Goal: Task Accomplishment & Management: Manage account settings

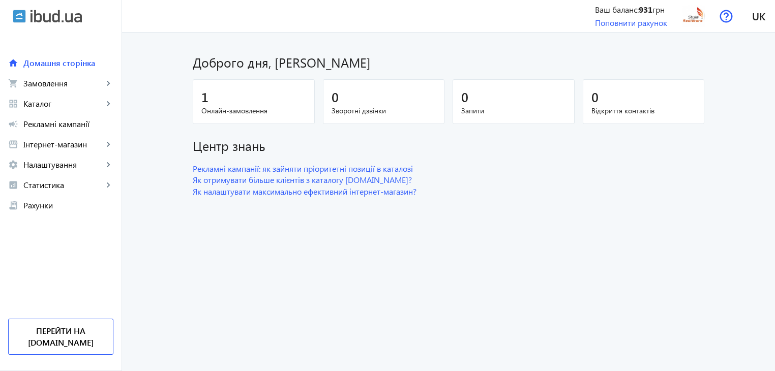
click at [232, 94] on div "1" at bounding box center [253, 97] width 105 height 18
click at [263, 108] on span "Онлайн-замовлення" at bounding box center [253, 111] width 105 height 10
click at [273, 107] on span "Онлайн-замовлення" at bounding box center [253, 111] width 105 height 10
click at [24, 85] on span "Замовлення" at bounding box center [63, 83] width 80 height 10
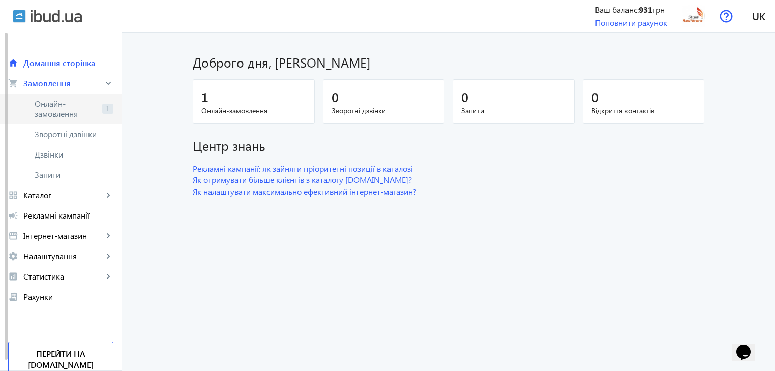
click at [46, 106] on span "Онлайн-замовлення" at bounding box center [67, 109] width 64 height 20
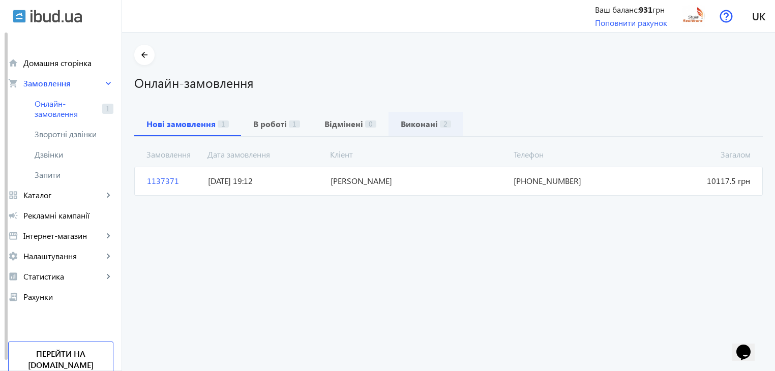
click at [443, 128] on div "Виконані 2" at bounding box center [425, 124] width 75 height 24
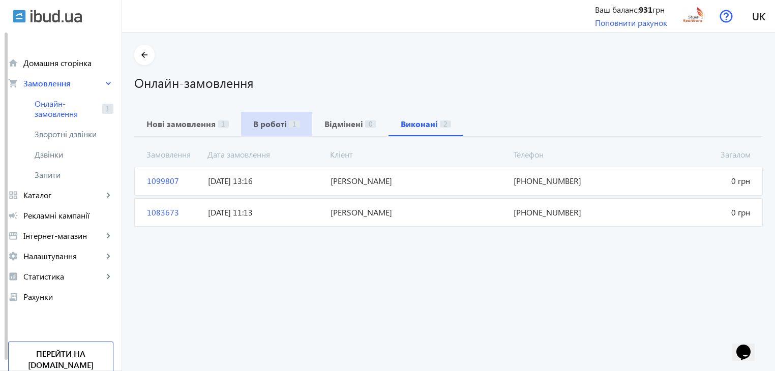
click at [289, 127] on span "1" at bounding box center [294, 123] width 11 height 7
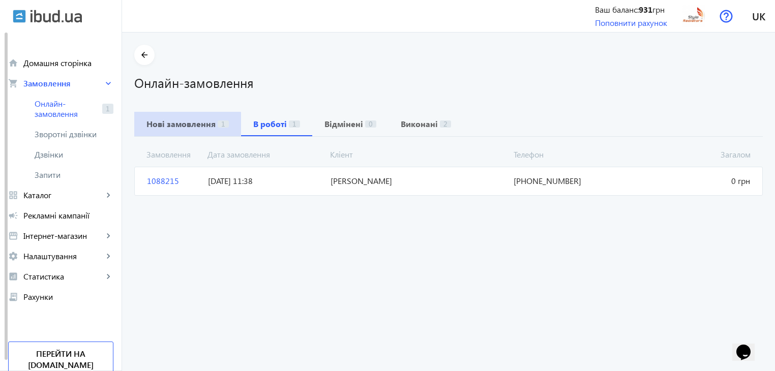
click at [180, 124] on b "Нові замовлення" at bounding box center [180, 124] width 69 height 8
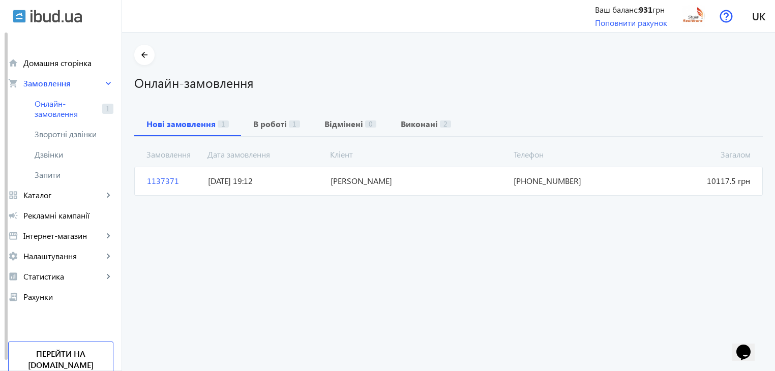
click at [703, 178] on span "Загалом 10117.5 грн" at bounding box center [693, 180] width 122 height 11
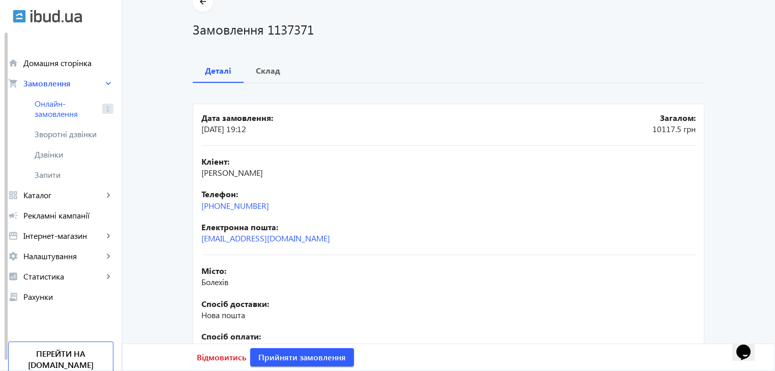
scroll to position [36, 0]
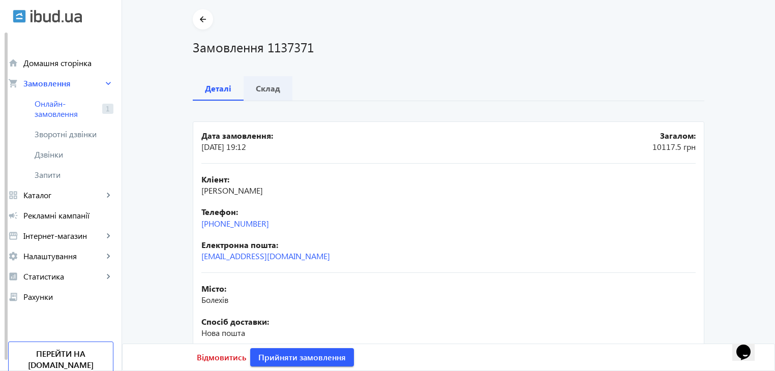
click at [280, 96] on div "Склад" at bounding box center [268, 88] width 49 height 24
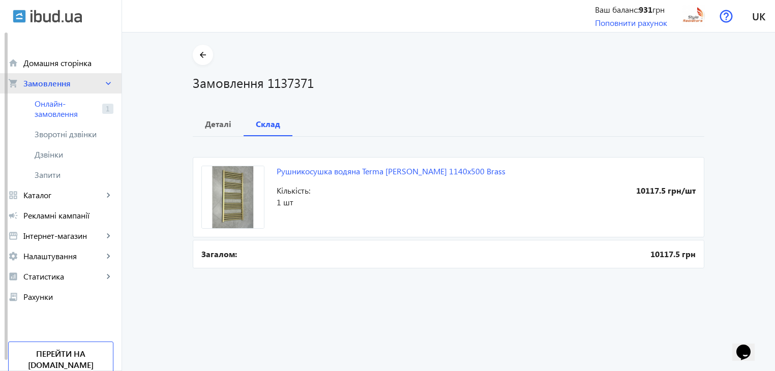
click at [55, 90] on link "shopping_cart Замовлення keyboard_arrow_right" at bounding box center [61, 83] width 122 height 20
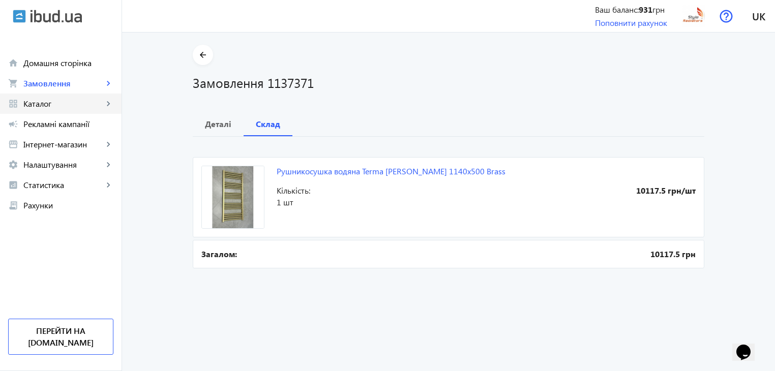
click at [55, 100] on span "Каталог" at bounding box center [63, 104] width 80 height 10
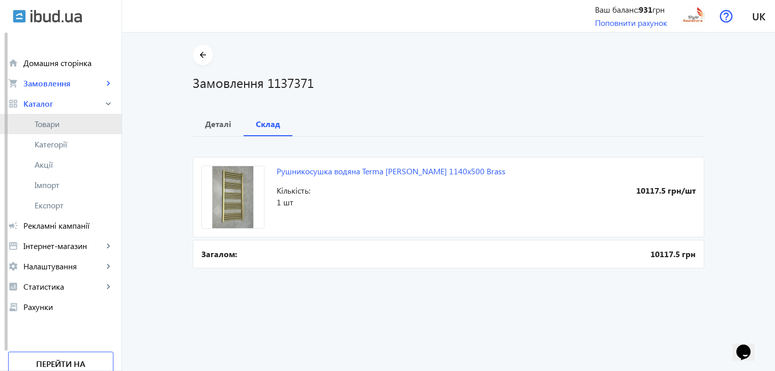
click at [52, 118] on link "Товари" at bounding box center [61, 124] width 122 height 20
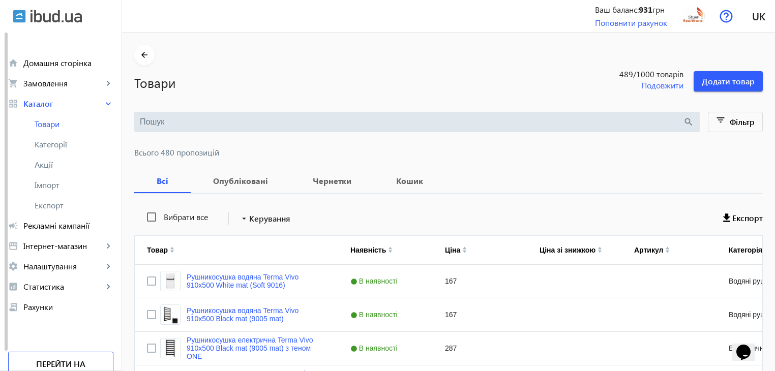
click at [236, 125] on input "search" at bounding box center [411, 121] width 543 height 11
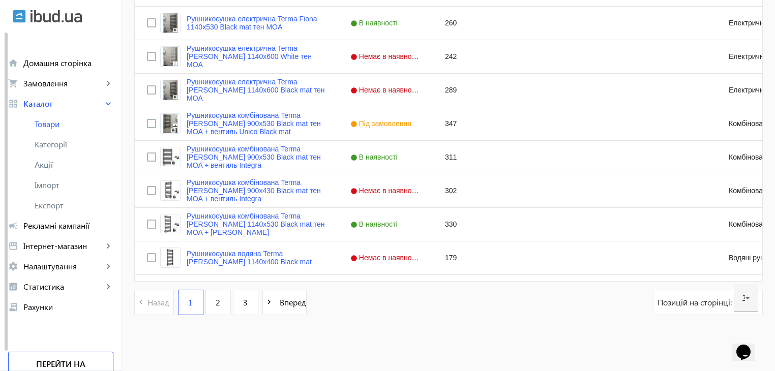
scroll to position [997, 0]
type input "[PERSON_NAME]"
click at [225, 307] on div "2" at bounding box center [218, 301] width 27 height 25
click at [233, 305] on link "3" at bounding box center [245, 301] width 25 height 25
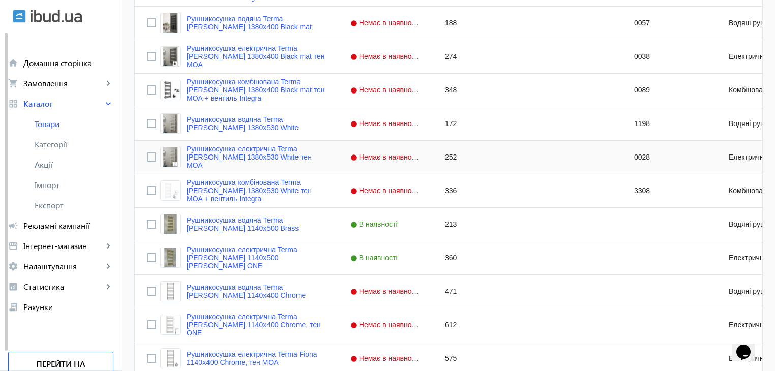
scroll to position [407, 0]
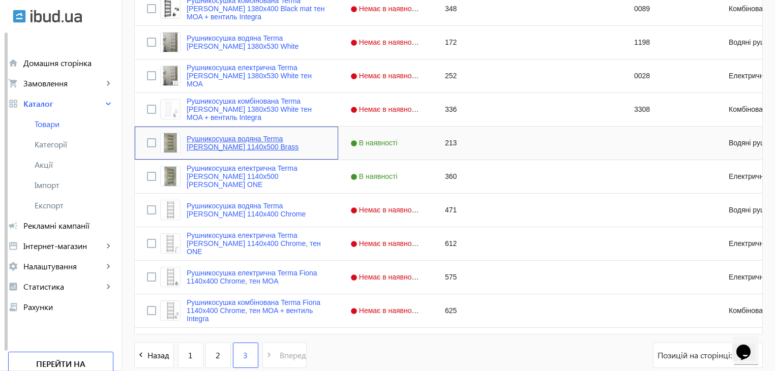
click at [281, 136] on link "Рушникосушка водяна Terma [PERSON_NAME] 1140x500 Brass" at bounding box center [256, 143] width 139 height 16
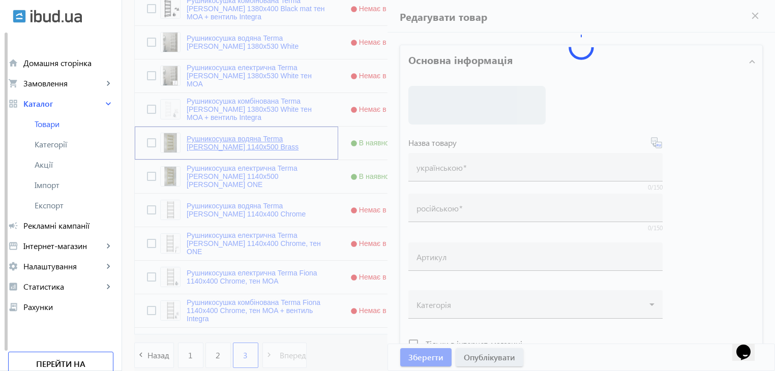
type input "Рушникосушка водяна Terma [PERSON_NAME] 1140x500 Brass"
type input "Полотенцесушитель водяной Terma Fiona 1140x500 Brass"
checkbox input "true"
type input "213"
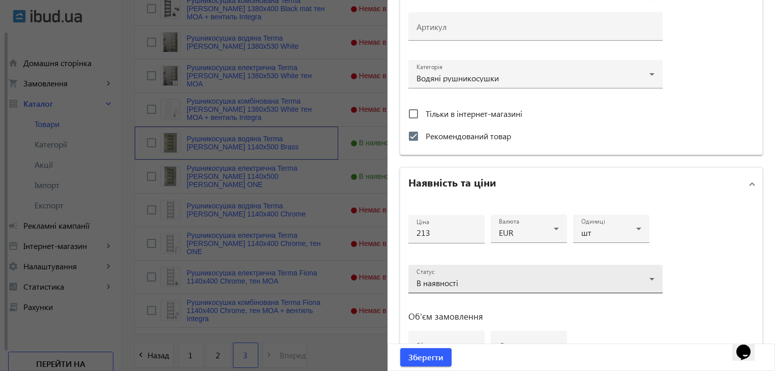
scroll to position [445, 0]
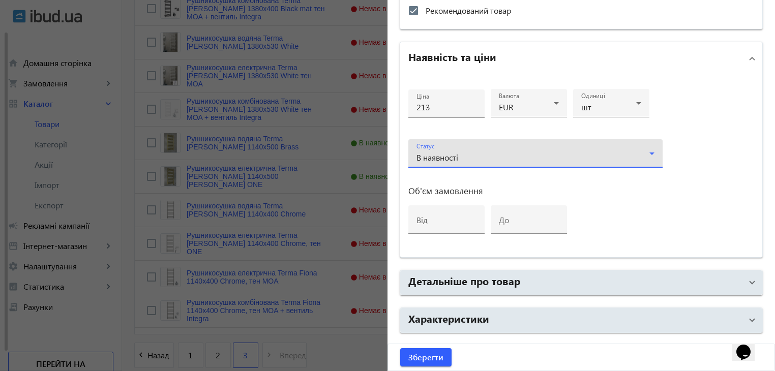
click at [598, 152] on div "В наявності" at bounding box center [535, 158] width 238 height 12
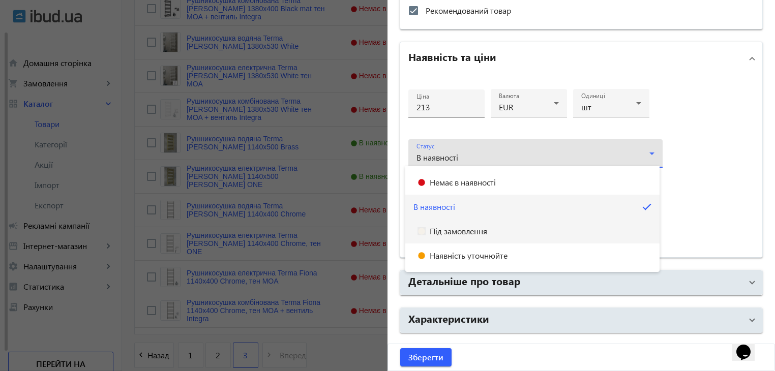
click at [505, 233] on mat-option "Під замовлення" at bounding box center [532, 231] width 254 height 24
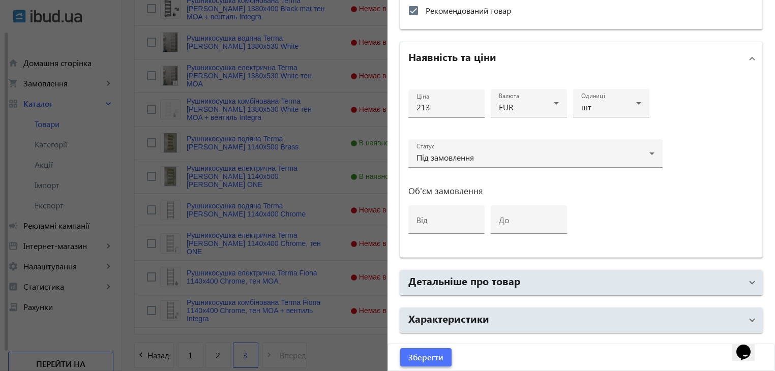
click at [437, 358] on span "Зберегти" at bounding box center [425, 357] width 35 height 11
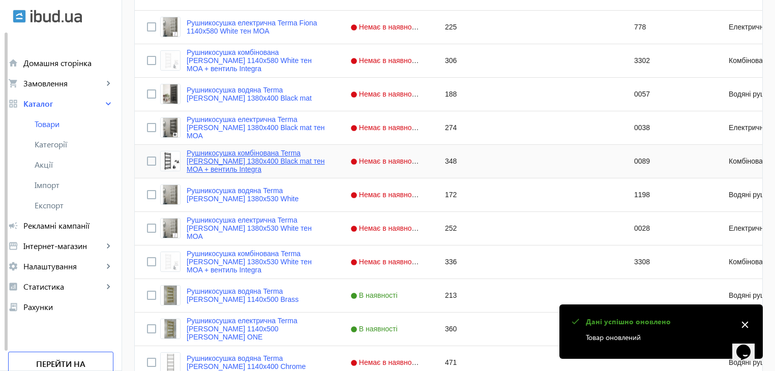
scroll to position [458, 0]
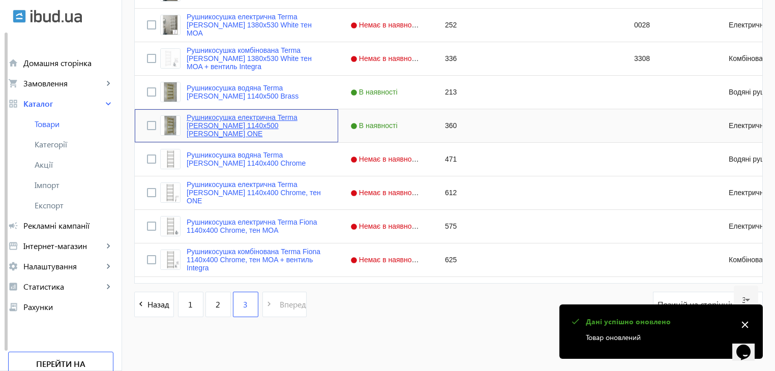
click at [279, 124] on link "Рушникосушка електрична Terma [PERSON_NAME] 1140x500 [PERSON_NAME] ONE" at bounding box center [256, 125] width 139 height 24
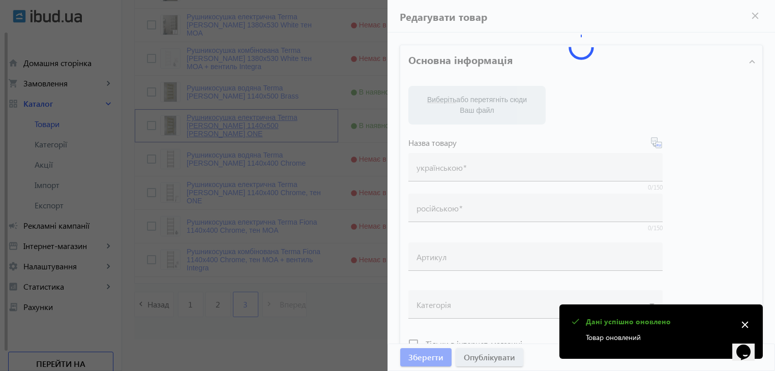
type input "Рушникосушка електрична Terma [PERSON_NAME] 1140x500 [PERSON_NAME] ONE"
type input "Полотенцесушитель электрический Terma Fiona 1140x500 [PERSON_NAME] ONE"
checkbox input "true"
type input "360"
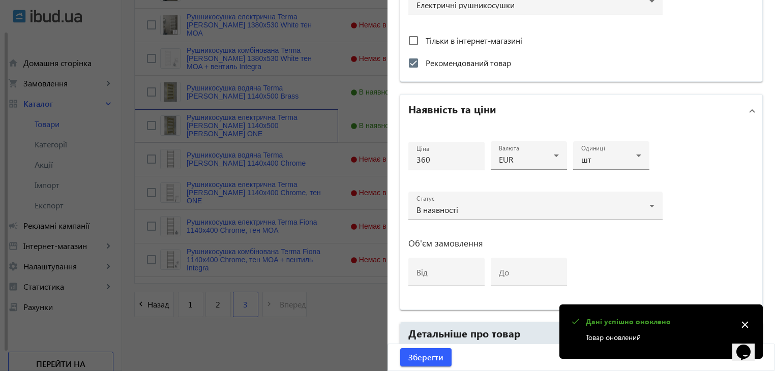
scroll to position [305, 0]
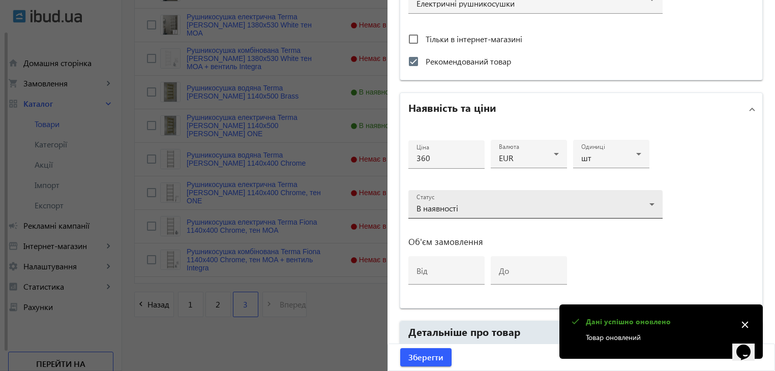
click at [502, 208] on div "В наявності" at bounding box center [532, 208] width 233 height 8
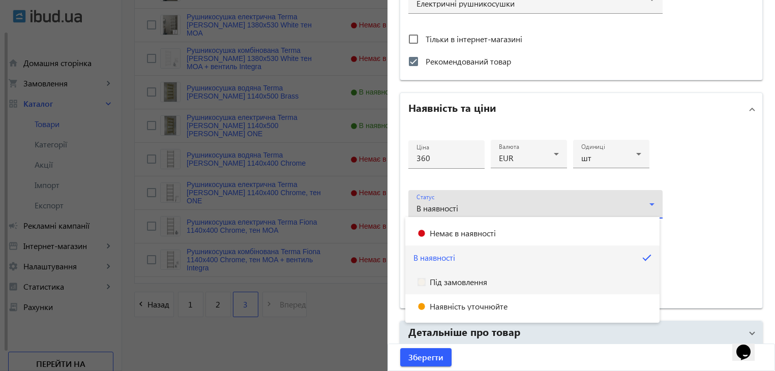
click at [483, 280] on span "Під замовлення" at bounding box center [458, 282] width 57 height 8
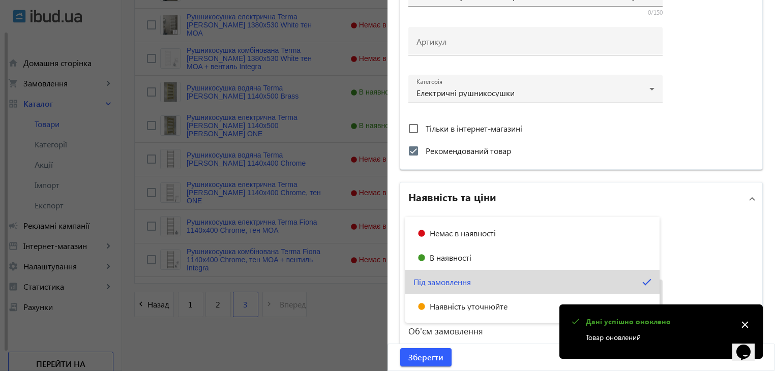
scroll to position [395, 0]
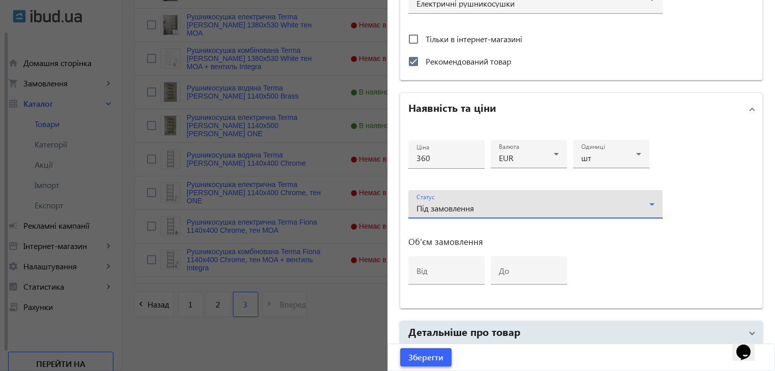
click at [439, 350] on span "submit" at bounding box center [425, 357] width 51 height 24
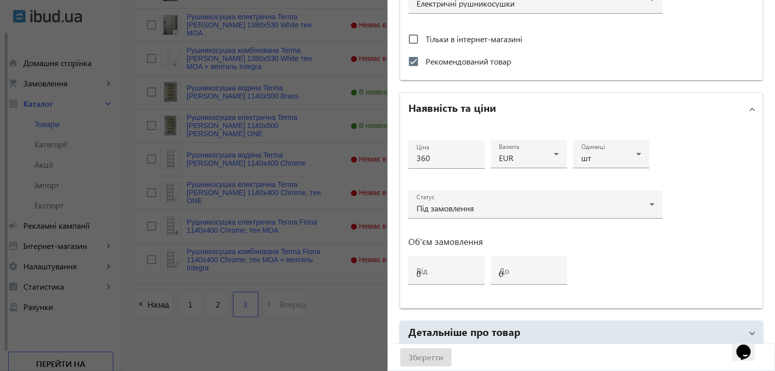
scroll to position [0, 0]
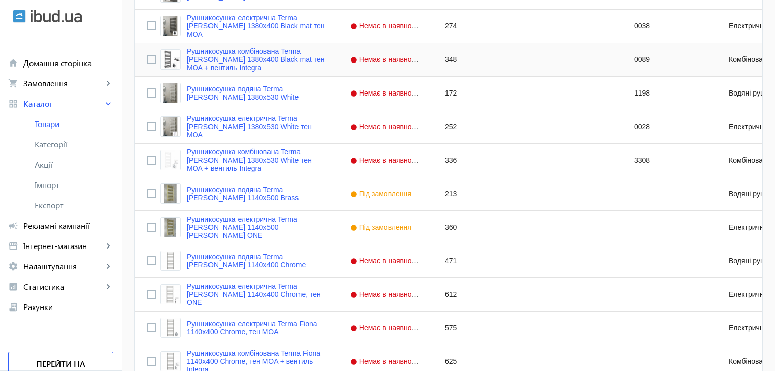
scroll to position [460, 0]
